Goal: Register for event/course

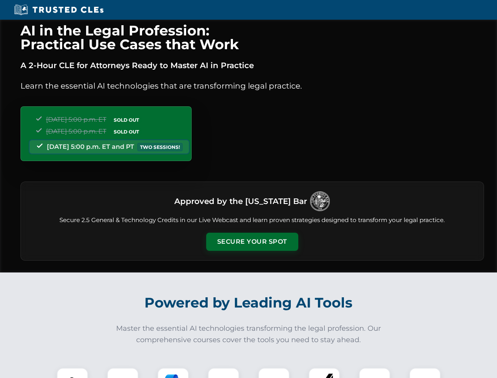
click at [252, 242] on button "Secure Your Spot" at bounding box center [252, 242] width 92 height 18
click at [72, 373] on img at bounding box center [72, 383] width 23 height 23
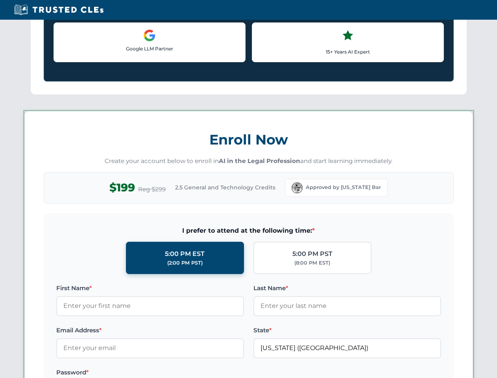
click at [173, 373] on label "Password *" at bounding box center [150, 371] width 188 height 9
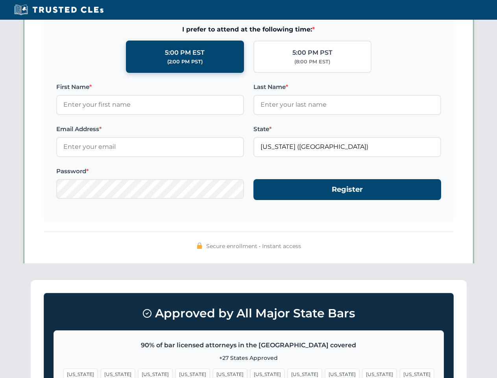
click at [362, 373] on span "[US_STATE]" at bounding box center [379, 373] width 34 height 11
